Goal: Navigation & Orientation: Go to known website

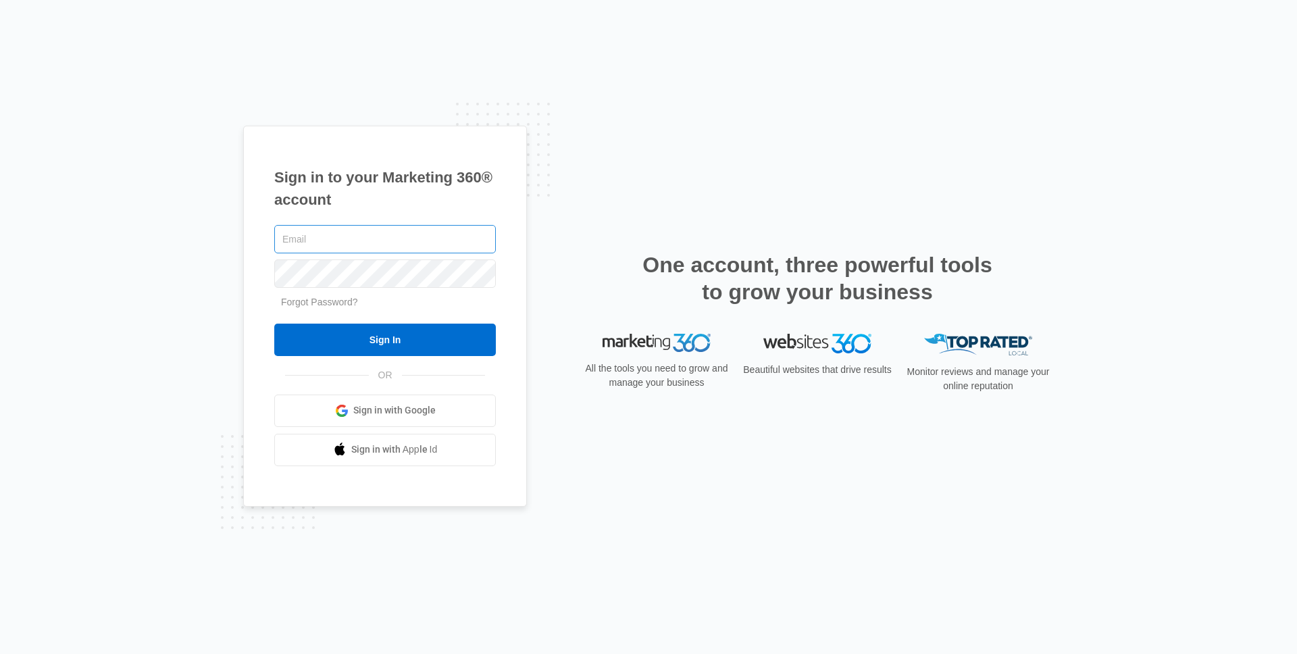
click at [309, 241] on input "text" at bounding box center [384, 239] width 221 height 28
type input "[PERSON_NAME][EMAIL_ADDRESS][DOMAIN_NAME]"
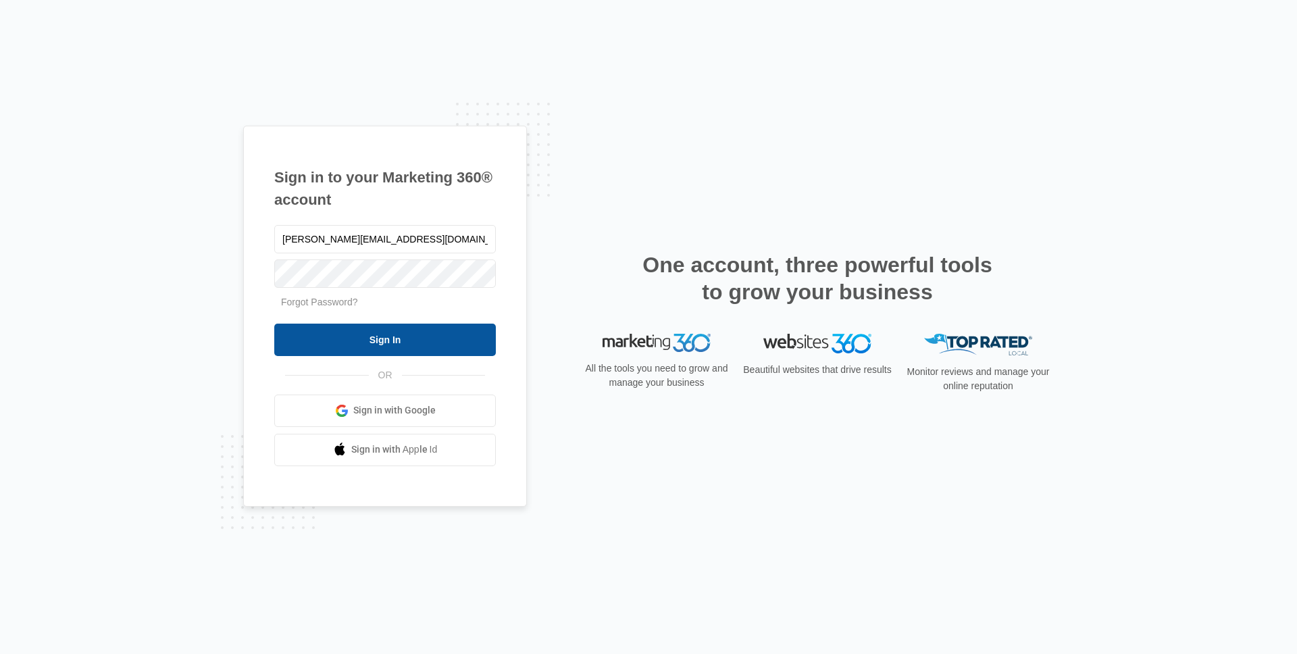
click at [359, 338] on input "Sign In" at bounding box center [384, 339] width 221 height 32
